Goal: Task Accomplishment & Management: Manage account settings

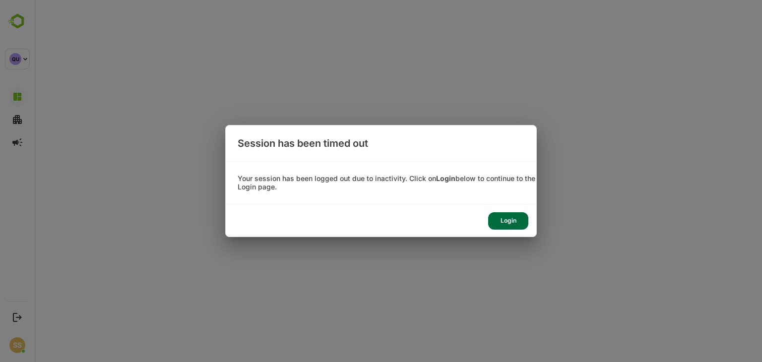
click at [519, 223] on div "Login" at bounding box center [508, 220] width 40 height 17
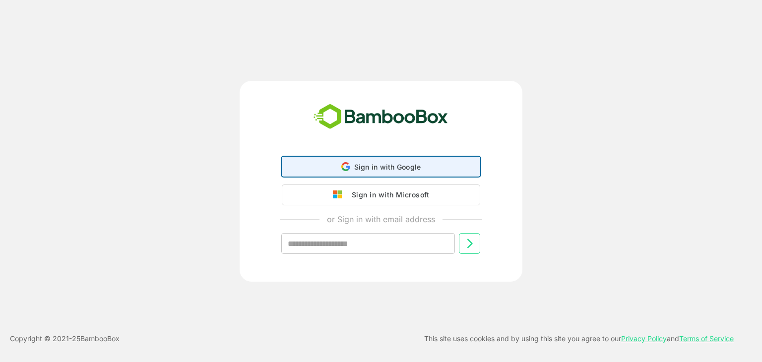
click at [367, 171] on div "Sign in with Google Sign in with Google. Opens in new tab" at bounding box center [381, 166] width 186 height 19
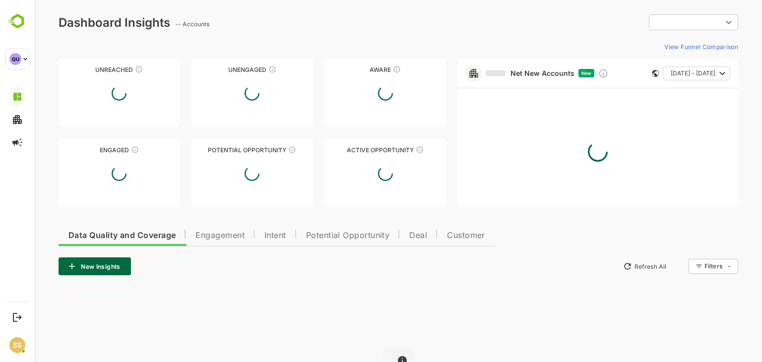
type input "**********"
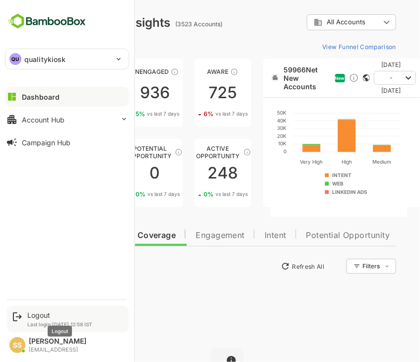
click at [36, 318] on div "Logout" at bounding box center [59, 315] width 65 height 8
